Goal: Task Accomplishment & Management: Manage account settings

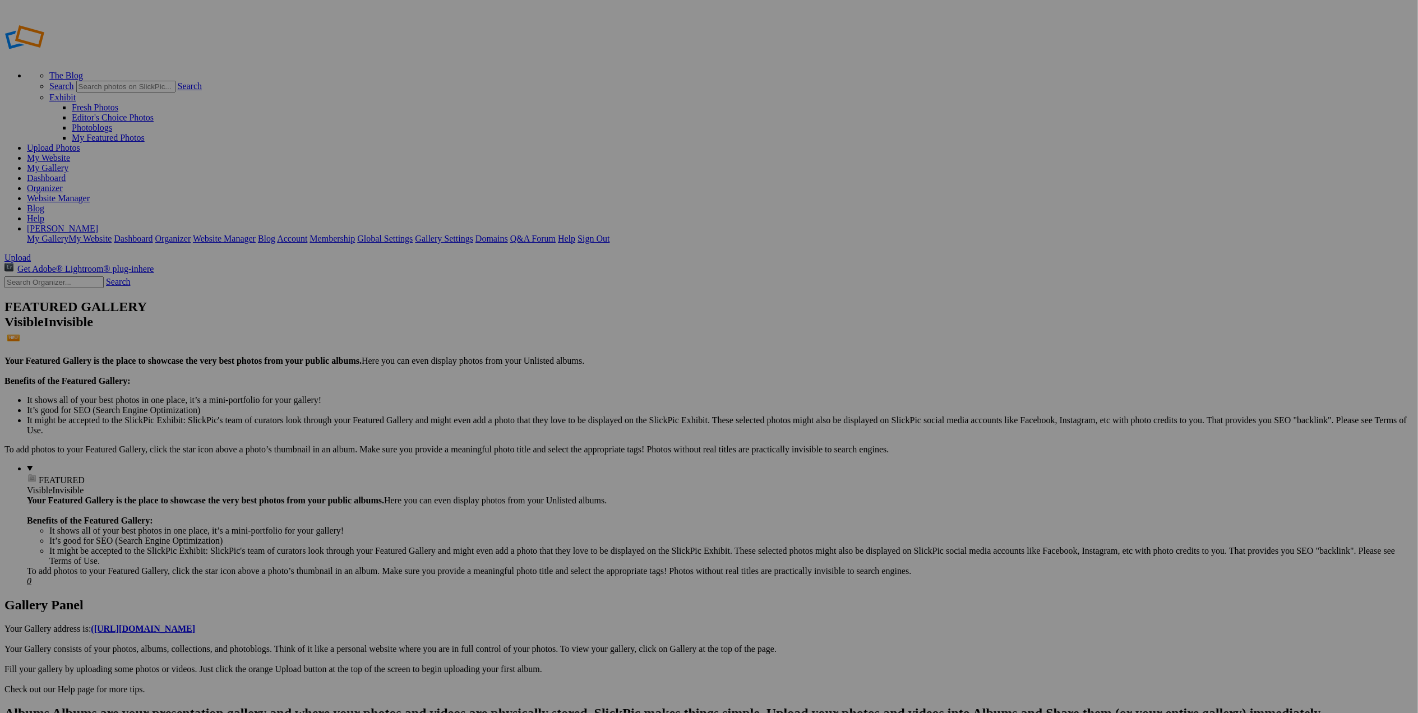
drag, startPoint x: 754, startPoint y: 413, endPoint x: 459, endPoint y: 305, distance: 314.5
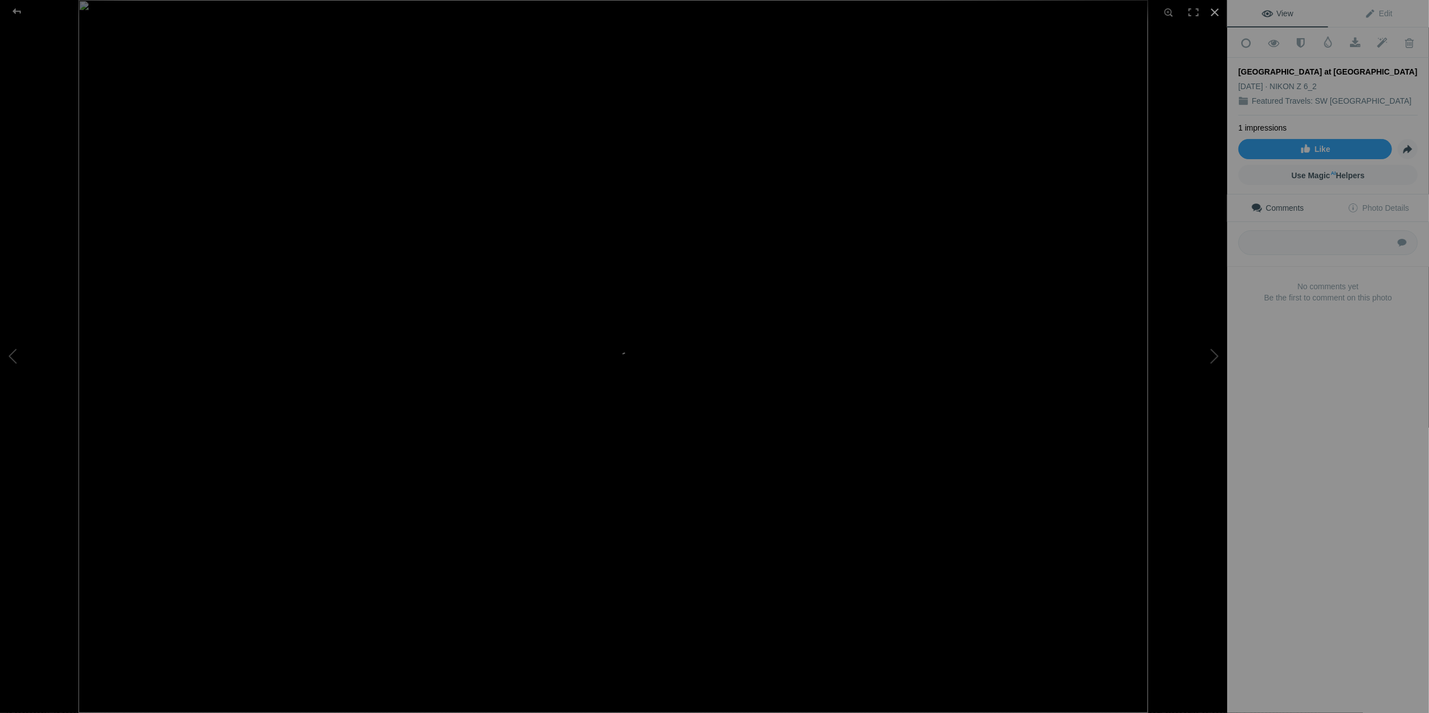
click at [1214, 11] on div at bounding box center [1215, 12] width 25 height 25
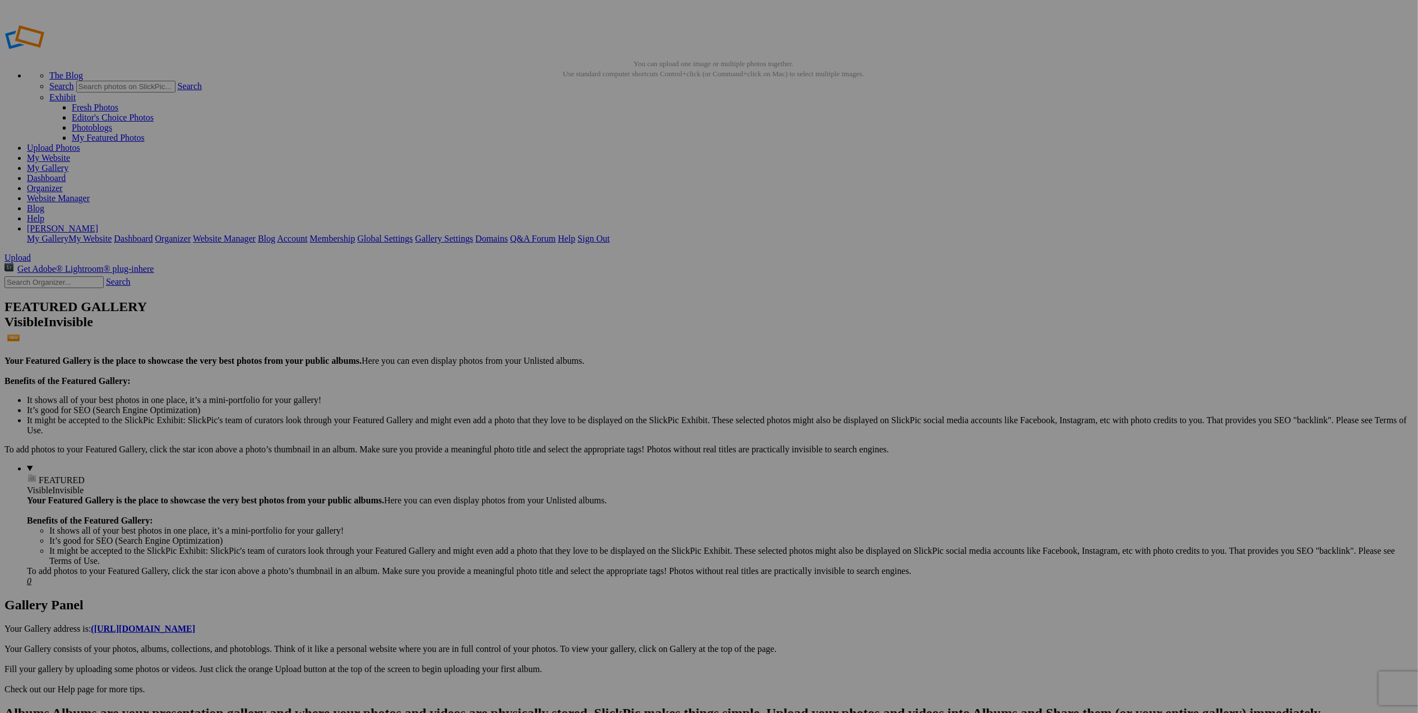
click at [635, 434] on link "Yes" at bounding box center [628, 431] width 13 height 10
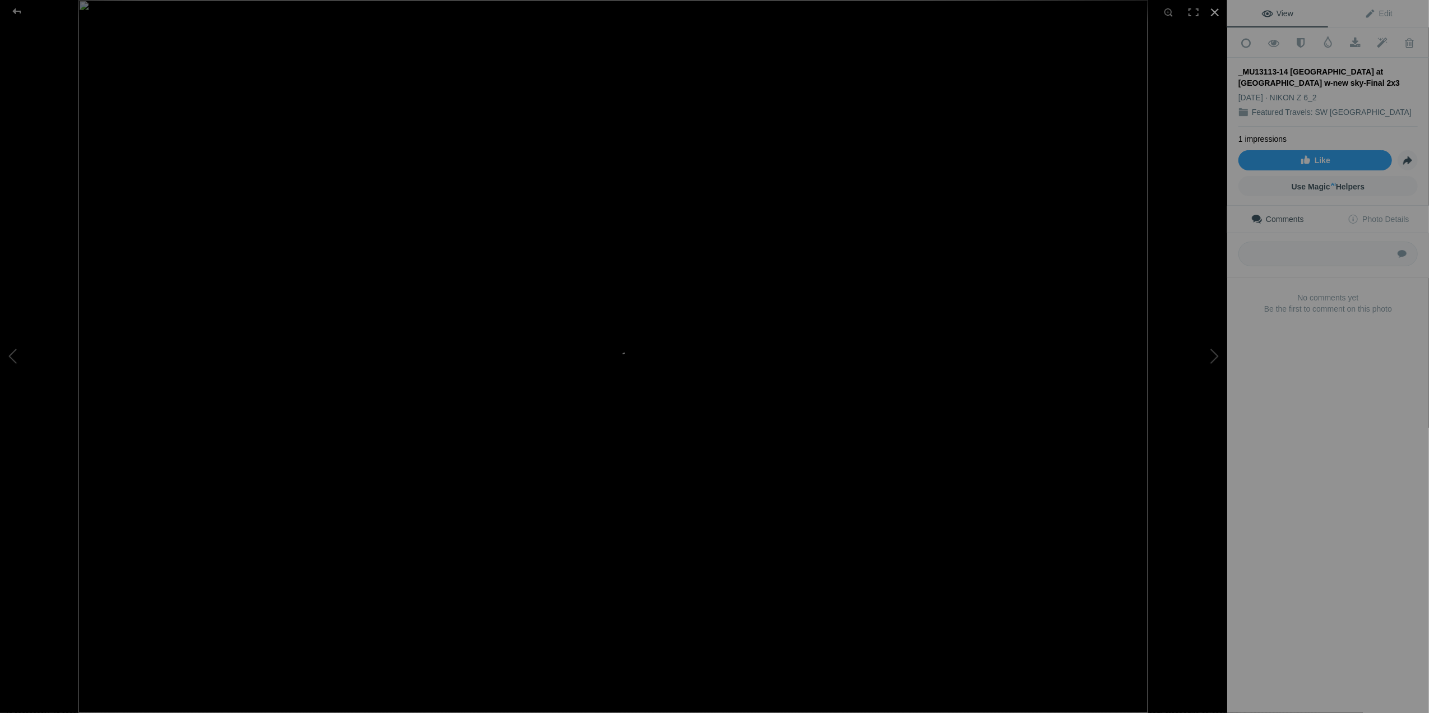
click at [1220, 13] on div at bounding box center [1215, 12] width 25 height 25
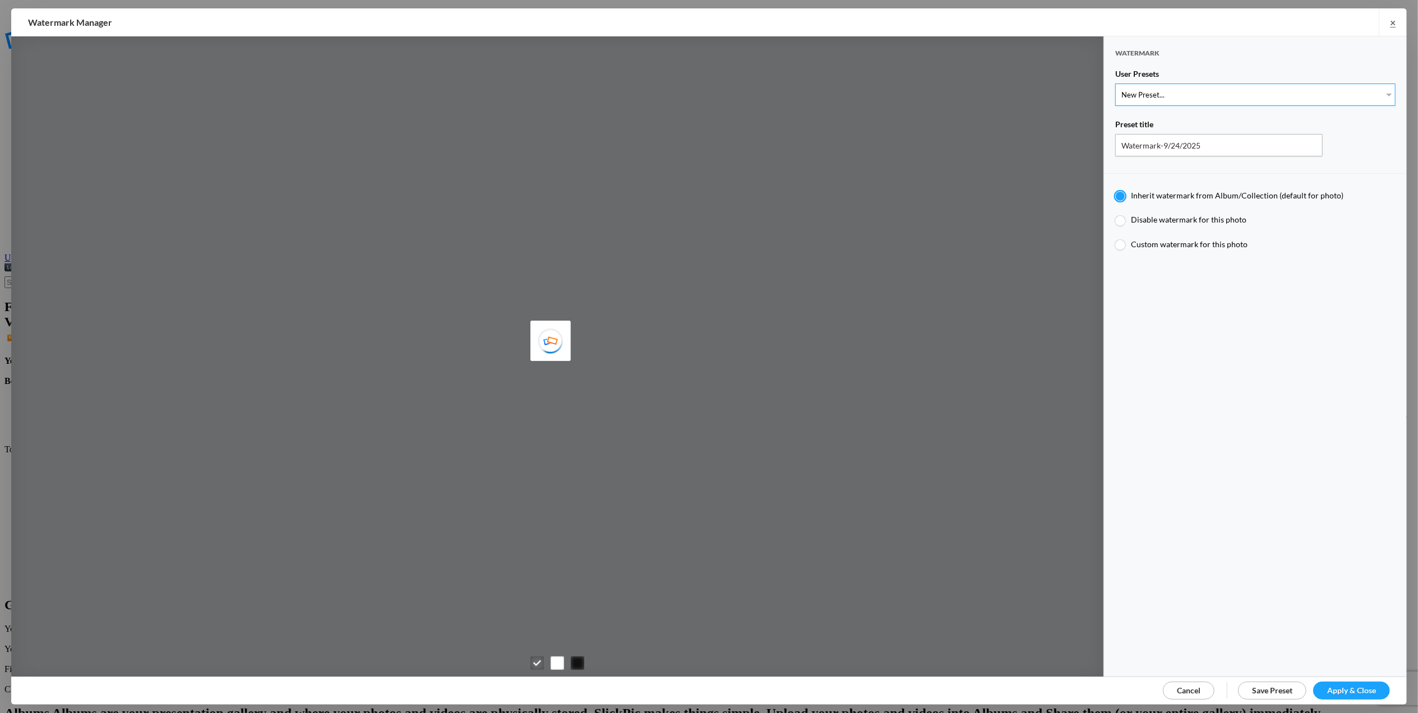
type input "M for Mary's photo"
click at [1378, 91] on select "New Preset... T for Tom's photo M for Mary's photo T-Large for Tom's photo" at bounding box center [1255, 95] width 280 height 22
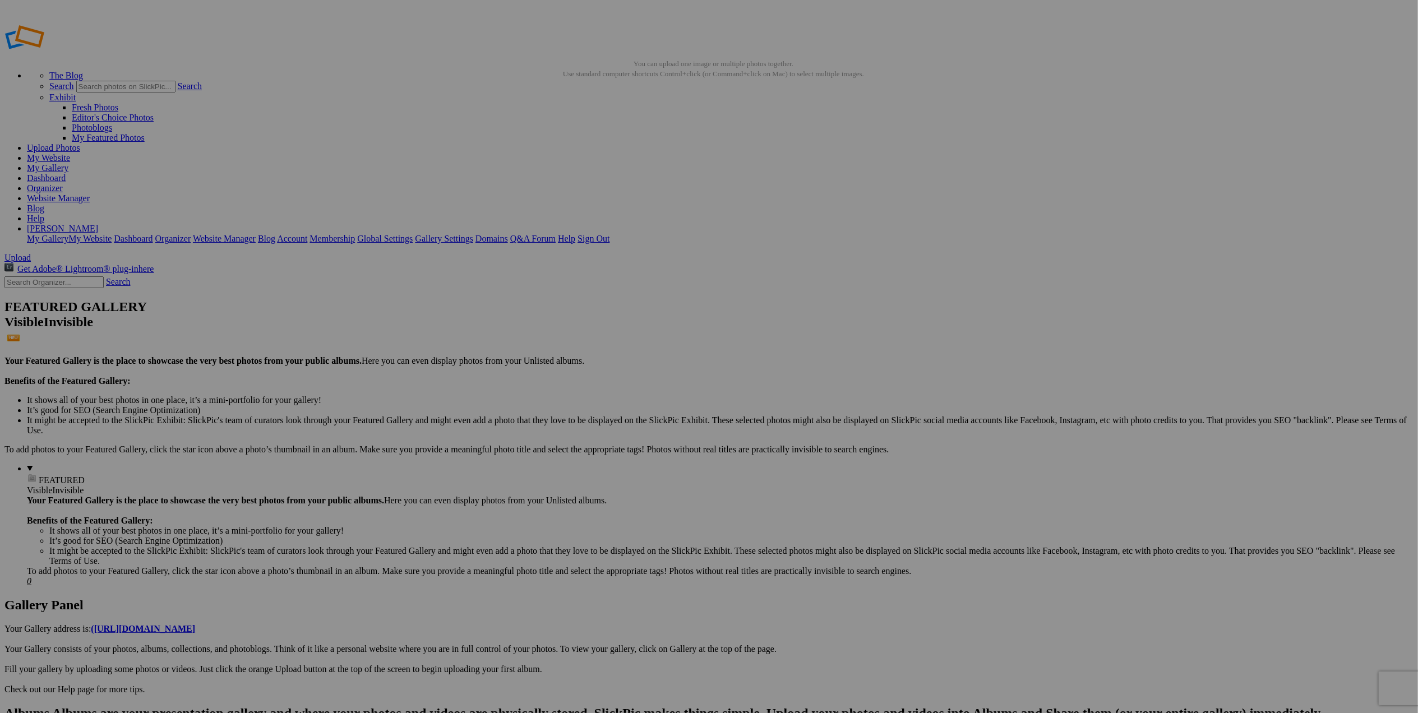
drag, startPoint x: 270, startPoint y: 205, endPoint x: 364, endPoint y: 204, distance: 93.6
paste input "Grand Canyon NP at Sunset 2"
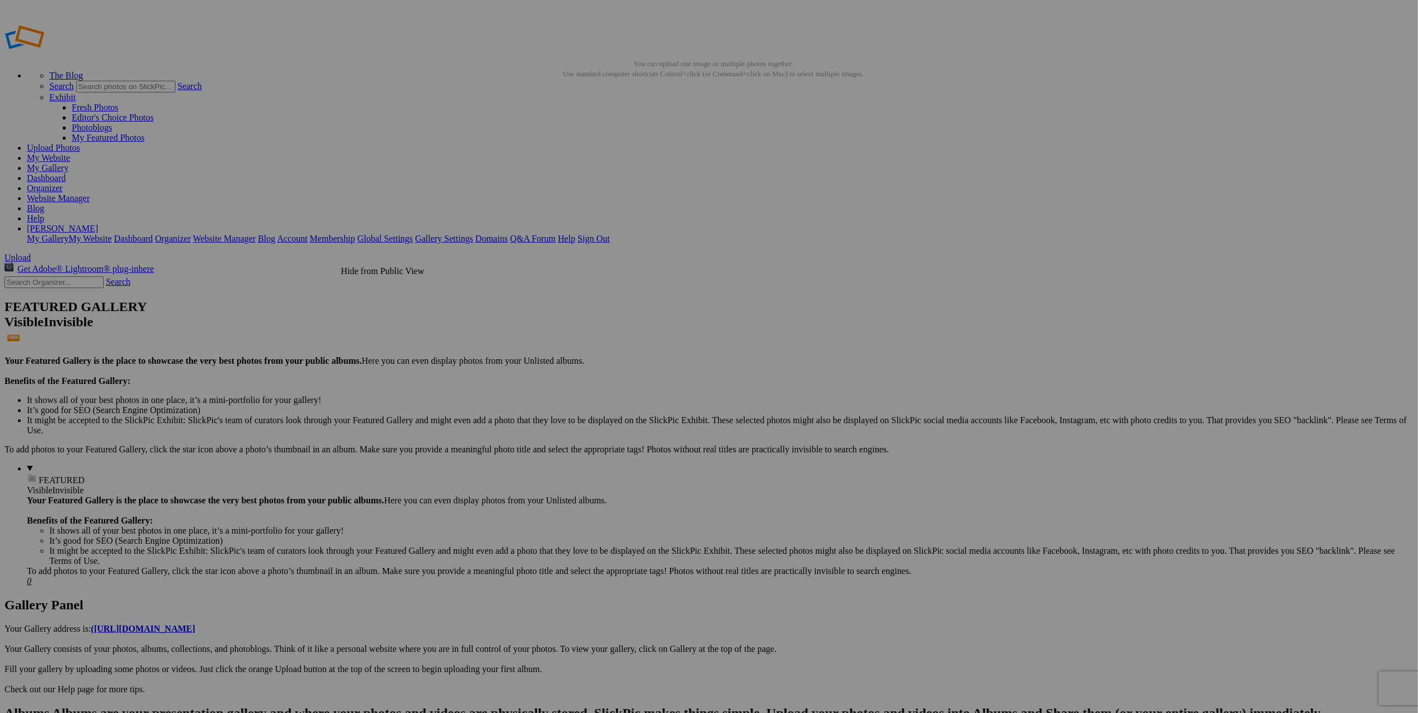
scroll to position [0, 0]
type input "Grand Canyon NP at Sunset 2"
drag, startPoint x: 322, startPoint y: 178, endPoint x: 1135, endPoint y: 177, distance: 813.5
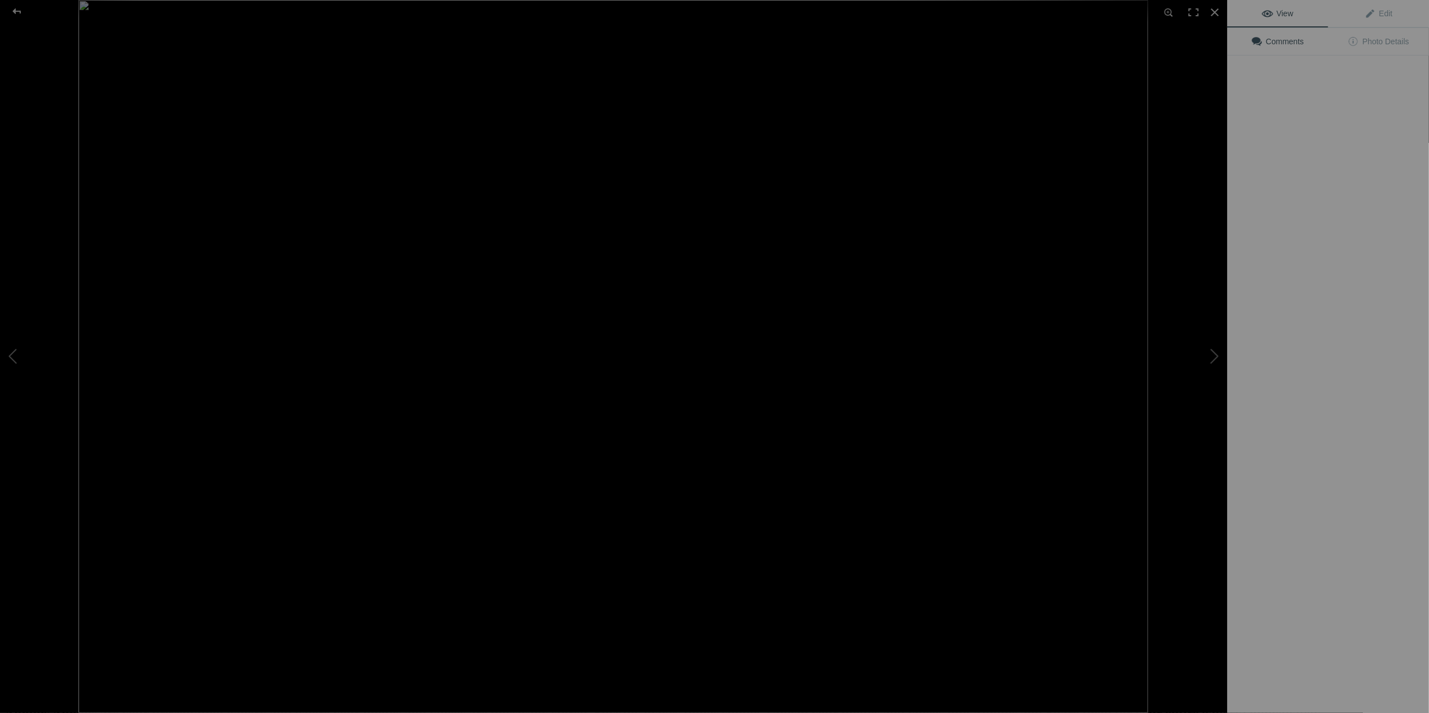
click at [1119, 162] on img at bounding box center [613, 356] width 1070 height 713
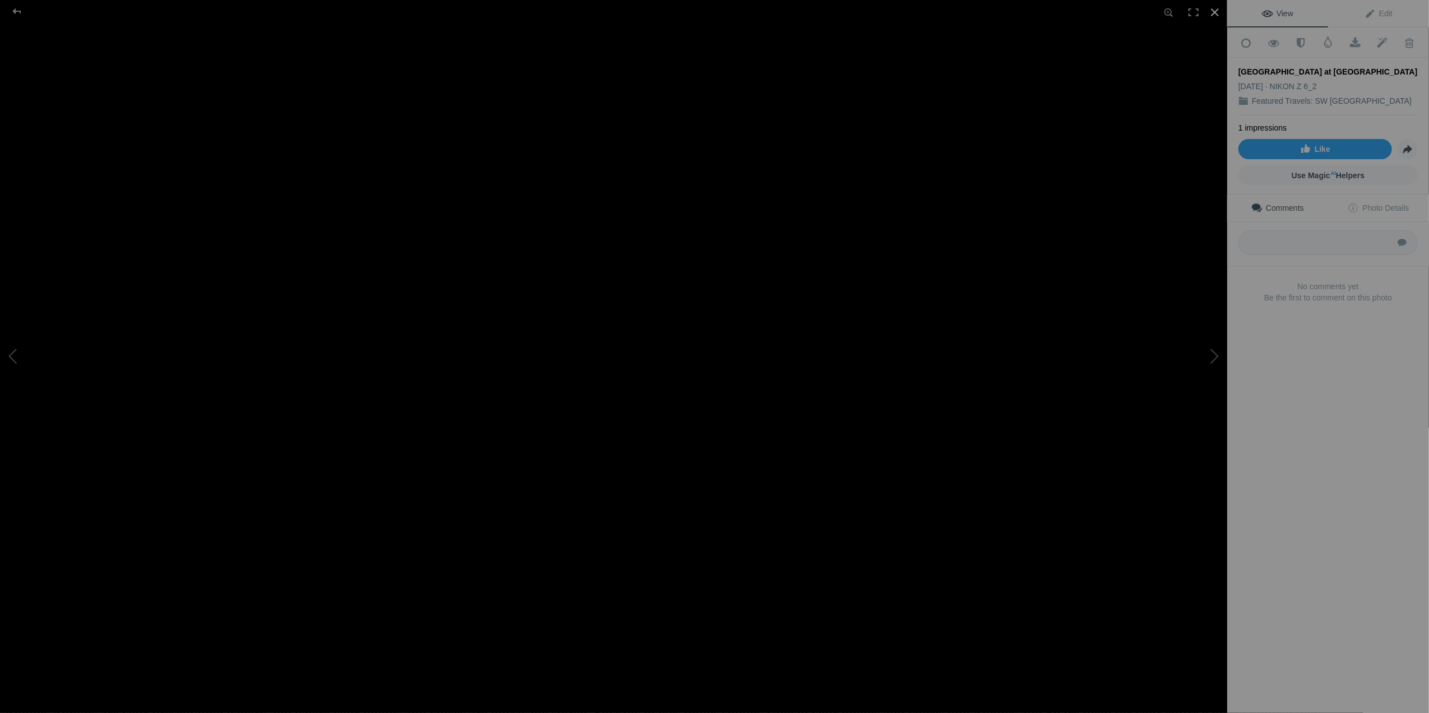
click at [1209, 14] on div at bounding box center [1215, 12] width 25 height 25
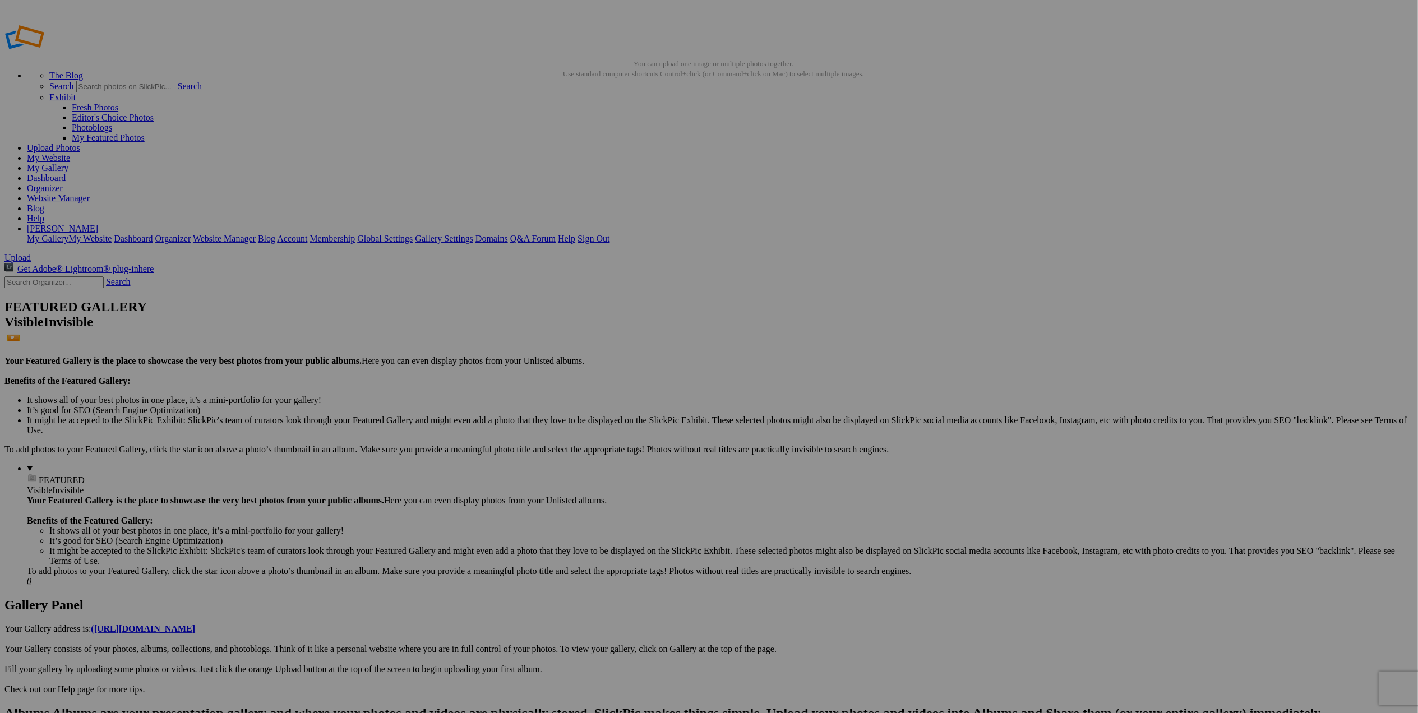
drag, startPoint x: 1207, startPoint y: 685, endPoint x: 1006, endPoint y: 647, distance: 204.3
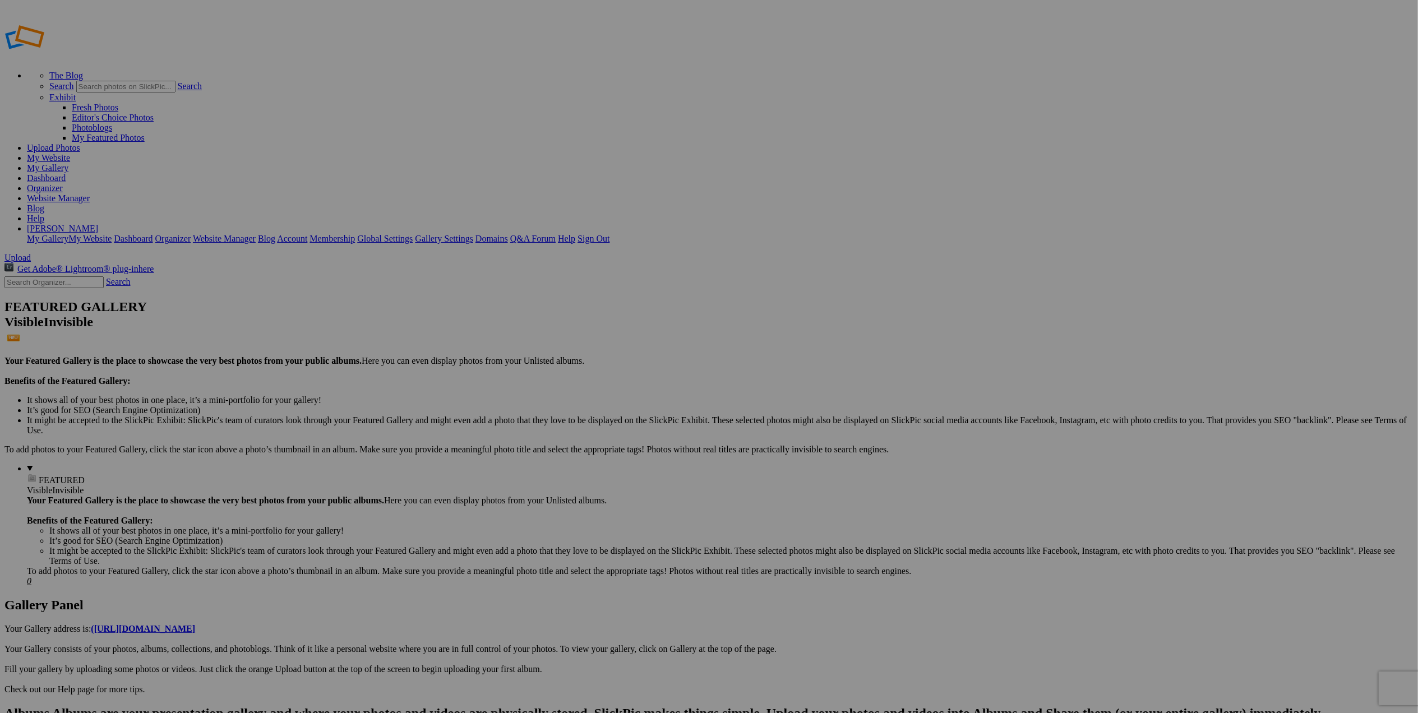
drag, startPoint x: 0, startPoint y: 0, endPoint x: 535, endPoint y: 526, distance: 750.1
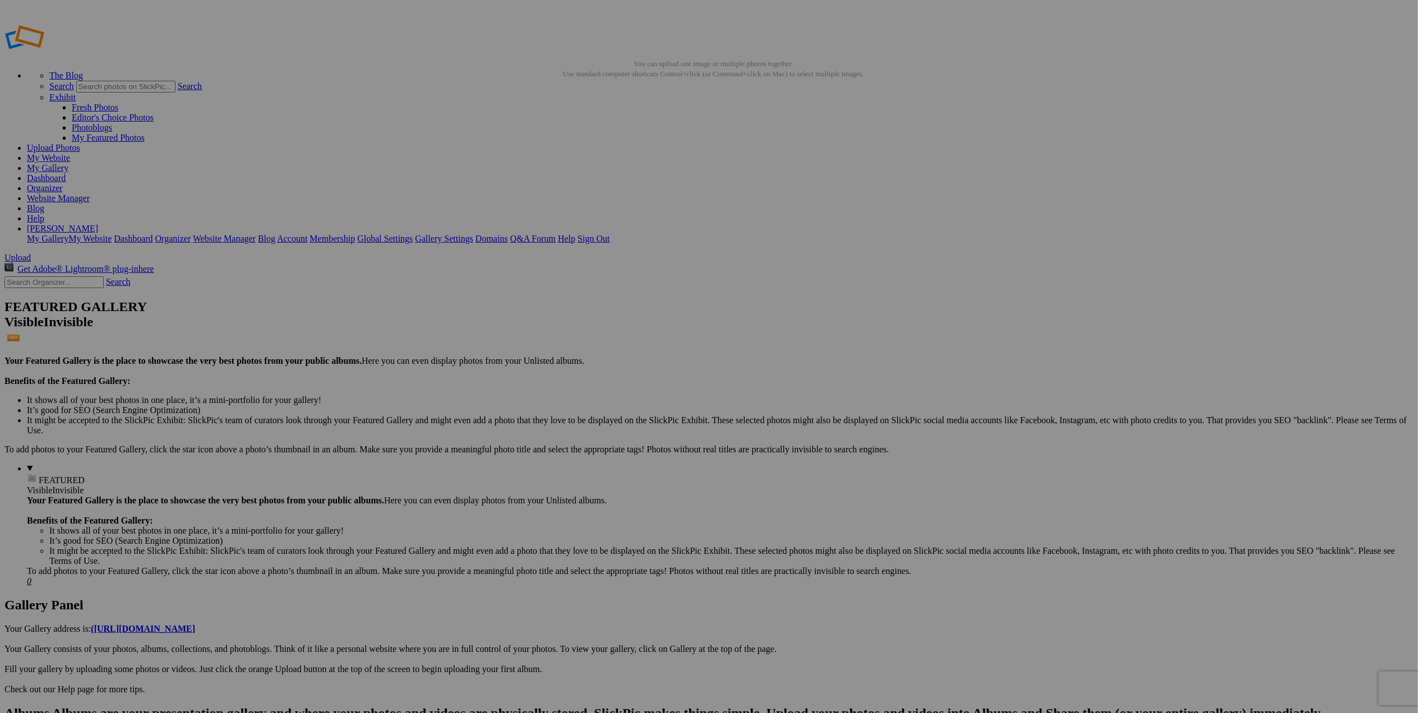
drag, startPoint x: 1159, startPoint y: 560, endPoint x: 797, endPoint y: 554, distance: 362.2
drag, startPoint x: 797, startPoint y: 554, endPoint x: 1146, endPoint y: 544, distance: 348.9
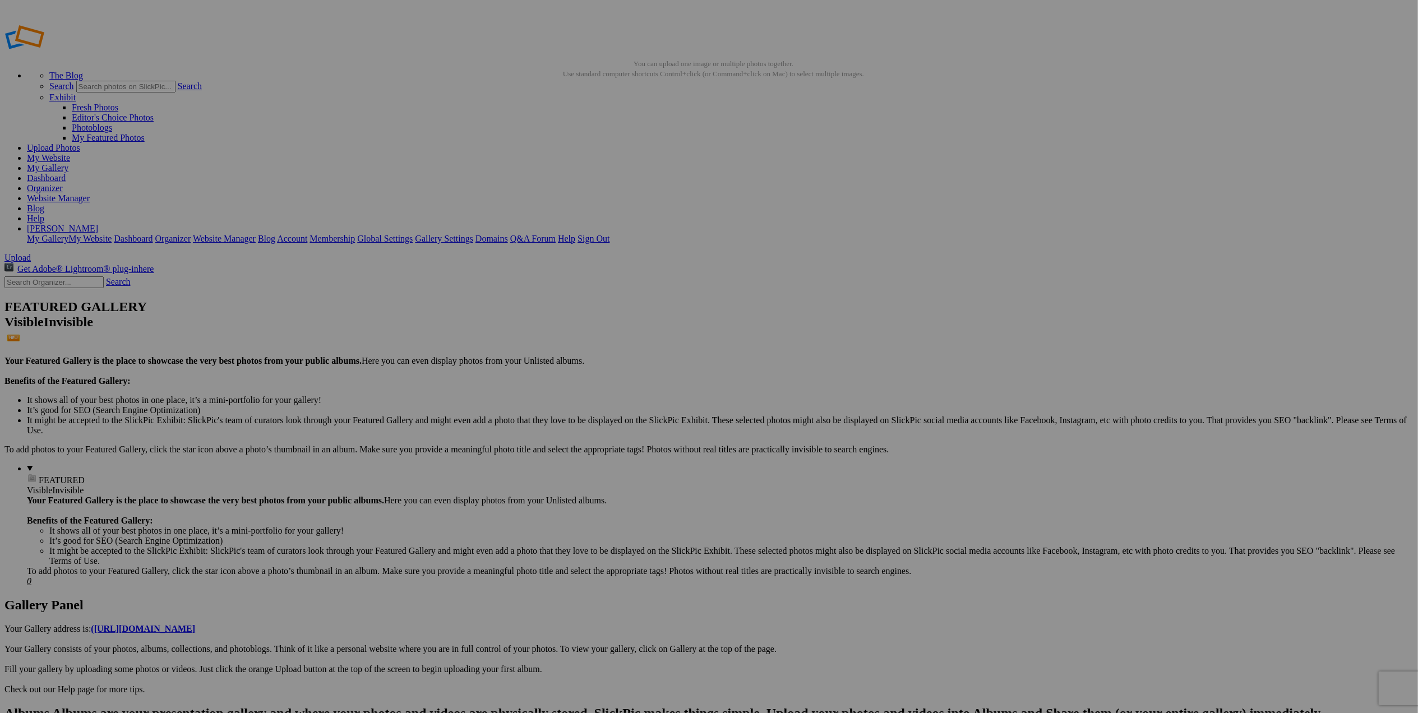
scroll to position [0, 70]
drag, startPoint x: 669, startPoint y: 192, endPoint x: 774, endPoint y: 192, distance: 105.4
paste input "Zabriskie Point-Death Valley NP at Sunrise B&W"
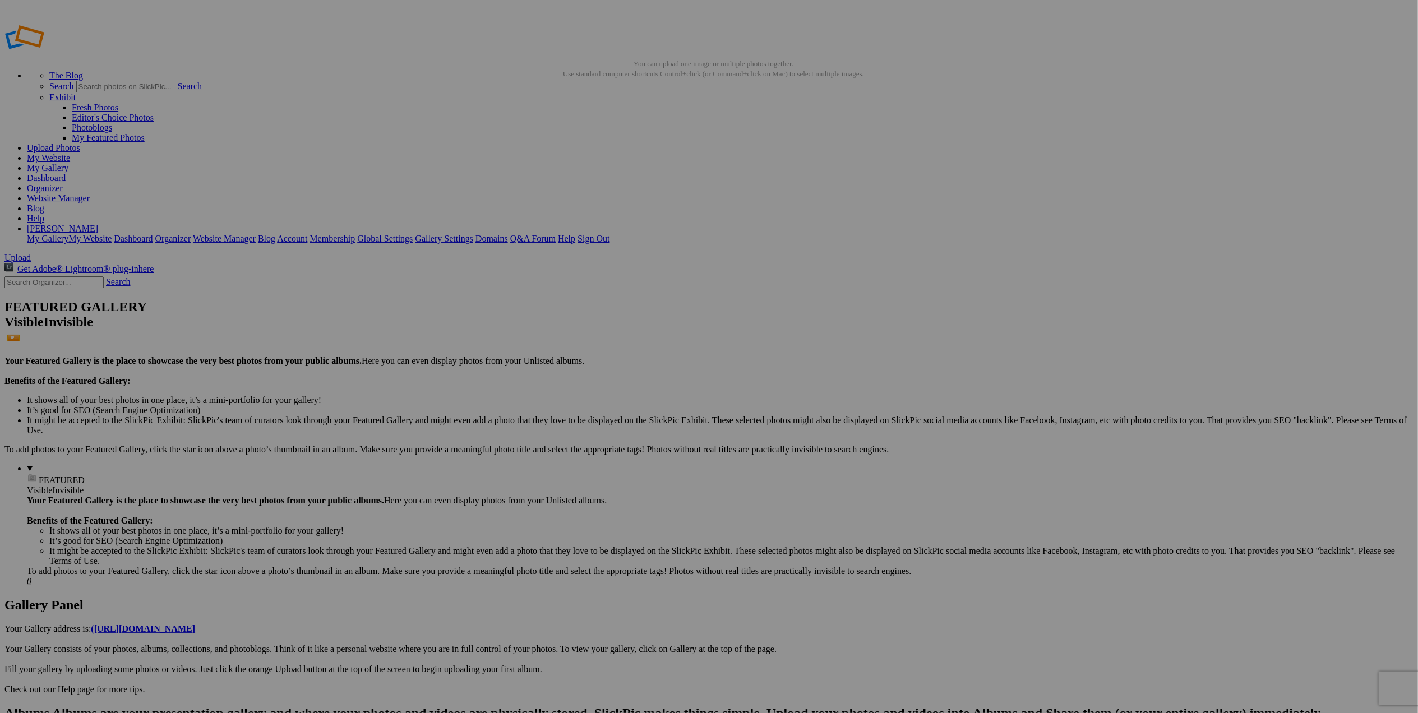
type input "Zabriskie Point-Death Valley NP at Sunrise B&W"
